Goal: Information Seeking & Learning: Learn about a topic

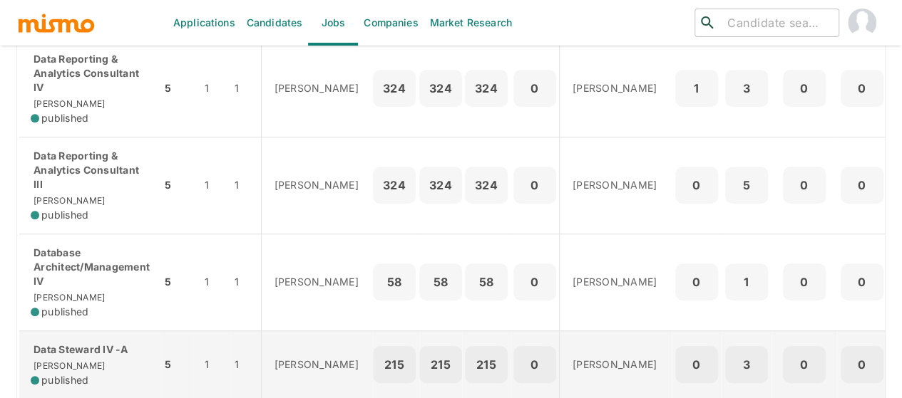
scroll to position [428, 0]
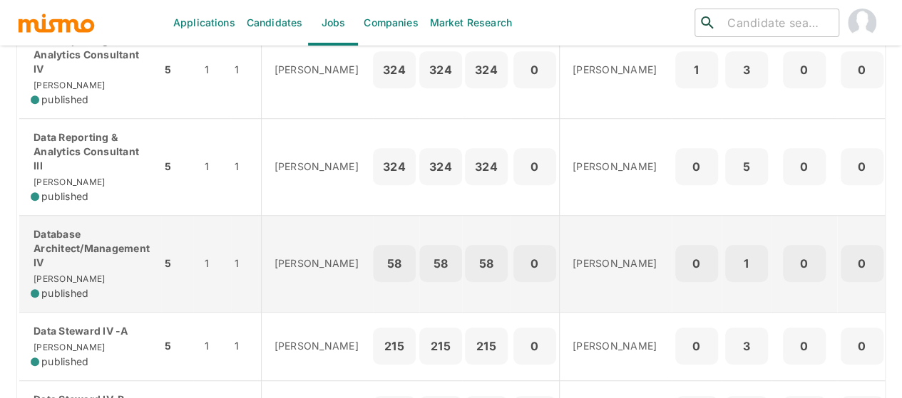
click at [91, 262] on p "Database Architect/Management IV" at bounding box center [90, 248] width 119 height 43
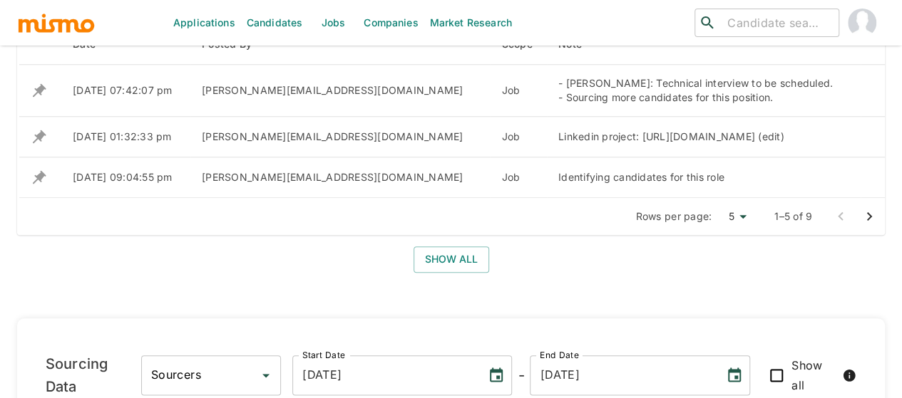
scroll to position [584, 0]
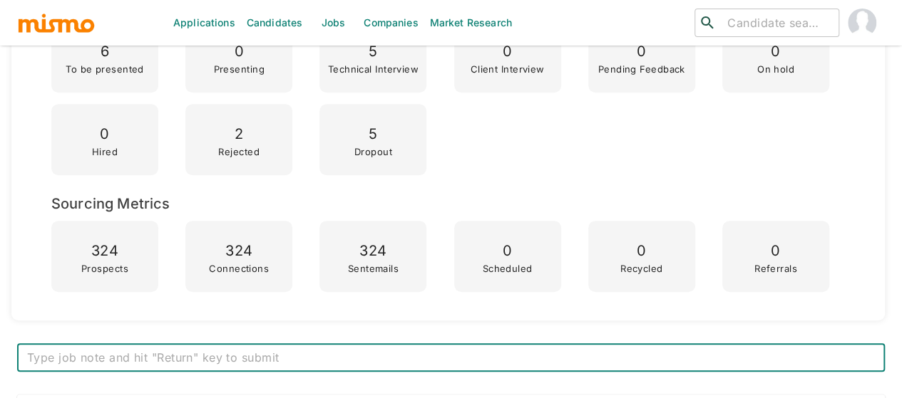
scroll to position [656, 0]
